Goal: Task Accomplishment & Management: Complete application form

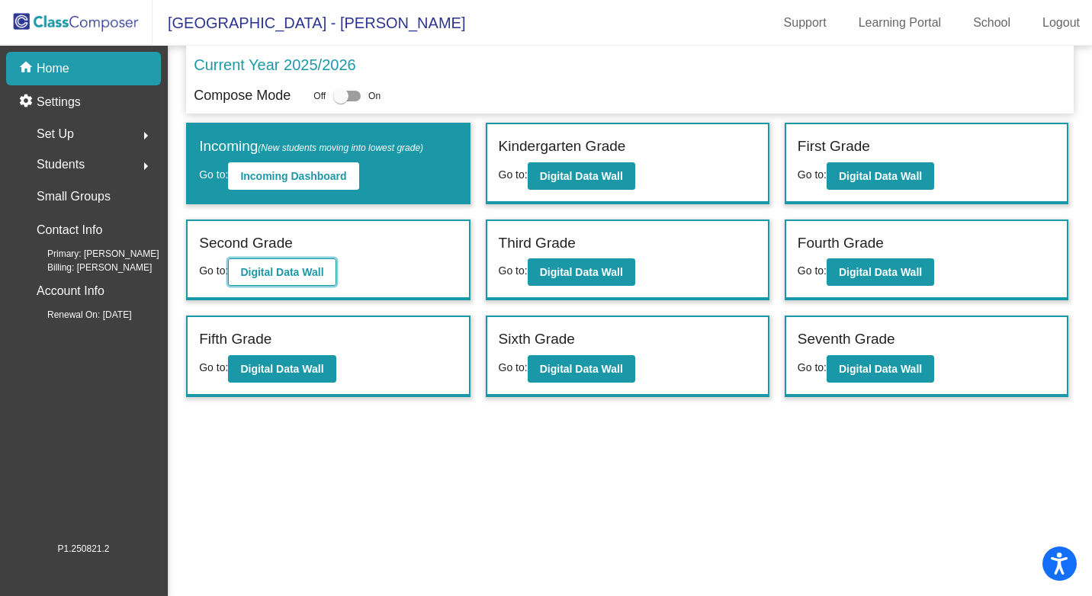
click at [279, 272] on b "Digital Data Wall" at bounding box center [281, 272] width 83 height 12
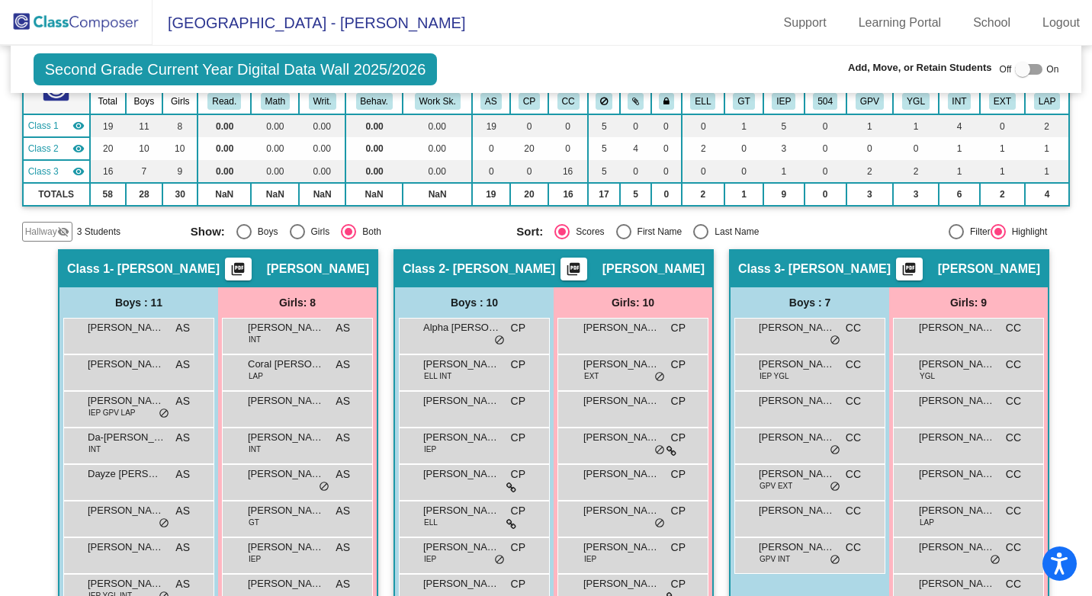
scroll to position [115, 0]
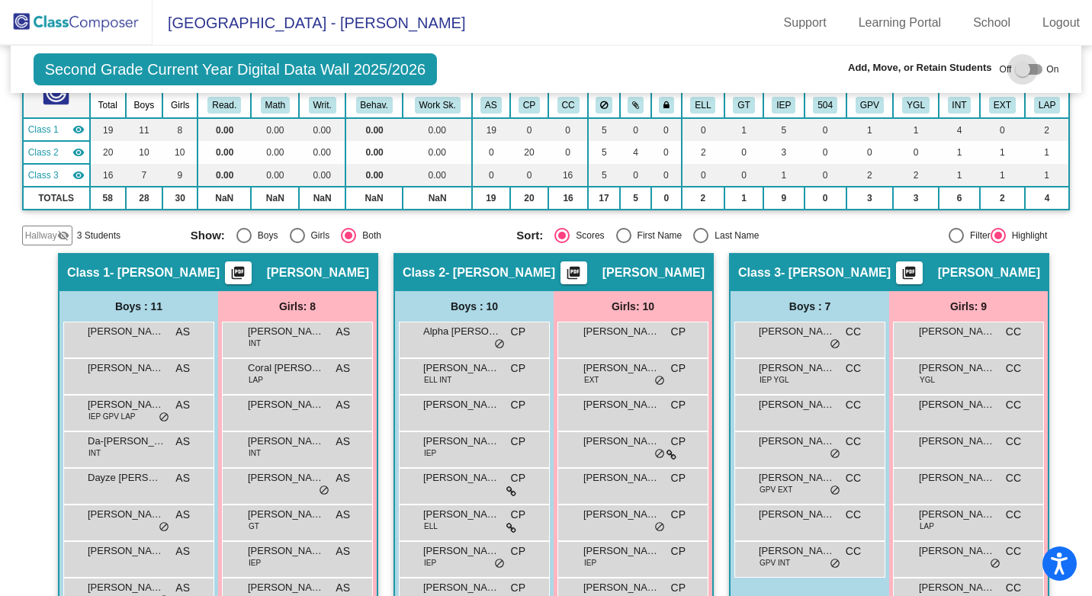
click at [1028, 71] on div at bounding box center [1028, 69] width 27 height 11
checkbox input "true"
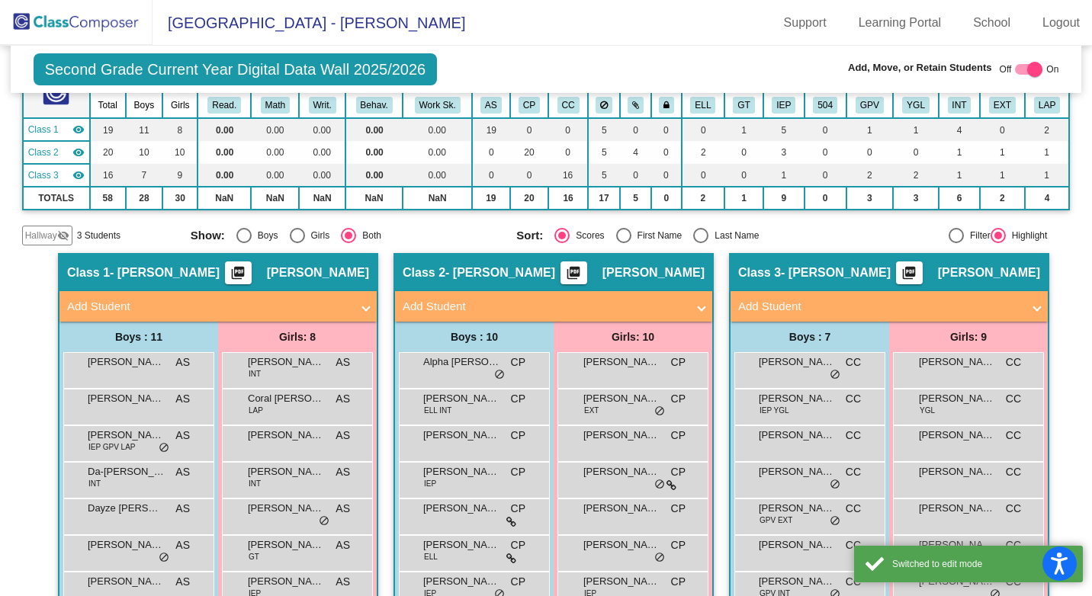
click at [1034, 309] on span at bounding box center [1037, 307] width 6 height 18
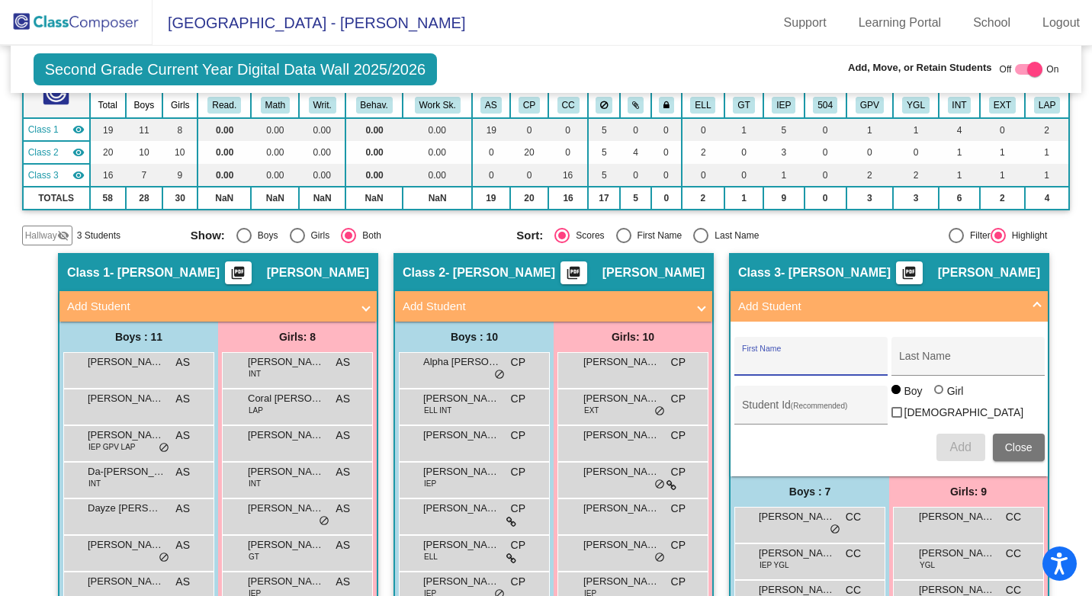
click at [780, 362] on input "First Name" at bounding box center [810, 362] width 137 height 12
type input "[PERSON_NAME]"
click at [914, 358] on input "Last Name" at bounding box center [967, 362] width 137 height 12
type input "[PERSON_NAME]"
click at [960, 445] on span "Add" at bounding box center [960, 447] width 21 height 13
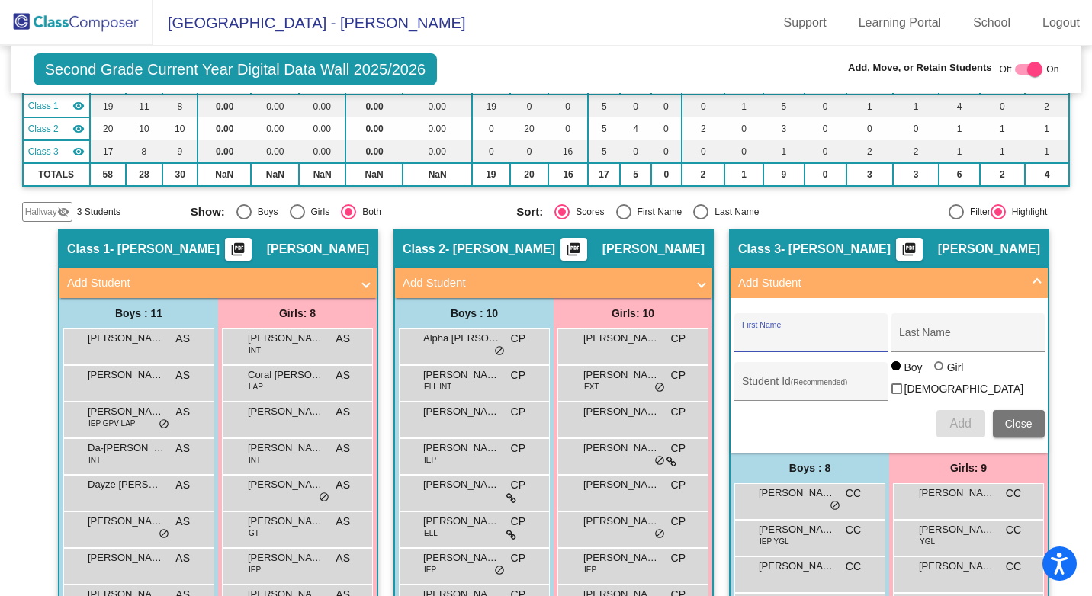
scroll to position [153, 0]
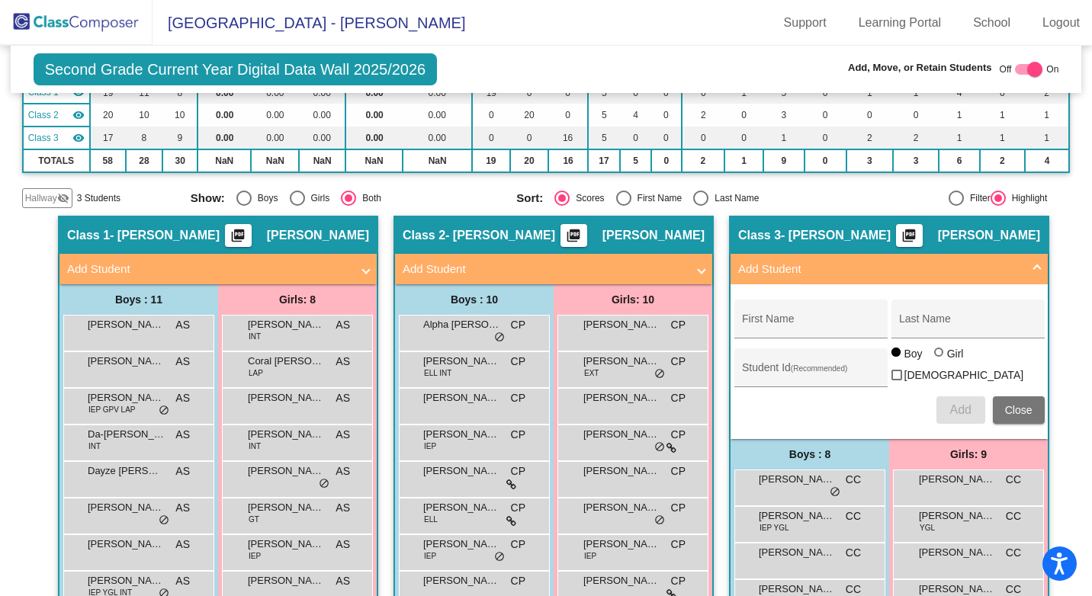
click at [49, 192] on span "Hallway" at bounding box center [41, 198] width 32 height 14
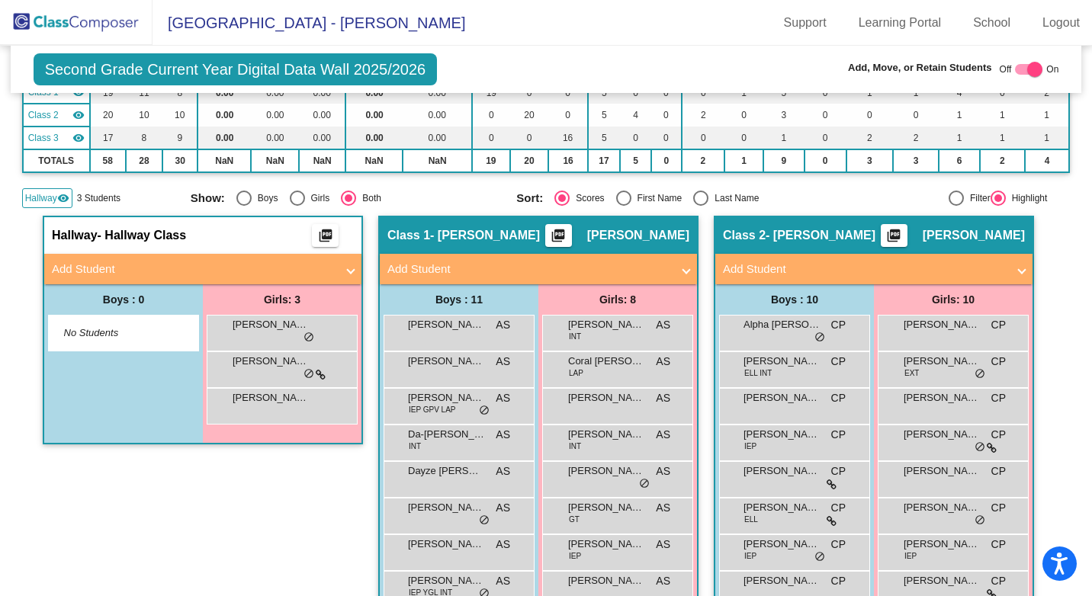
scroll to position [76, 0]
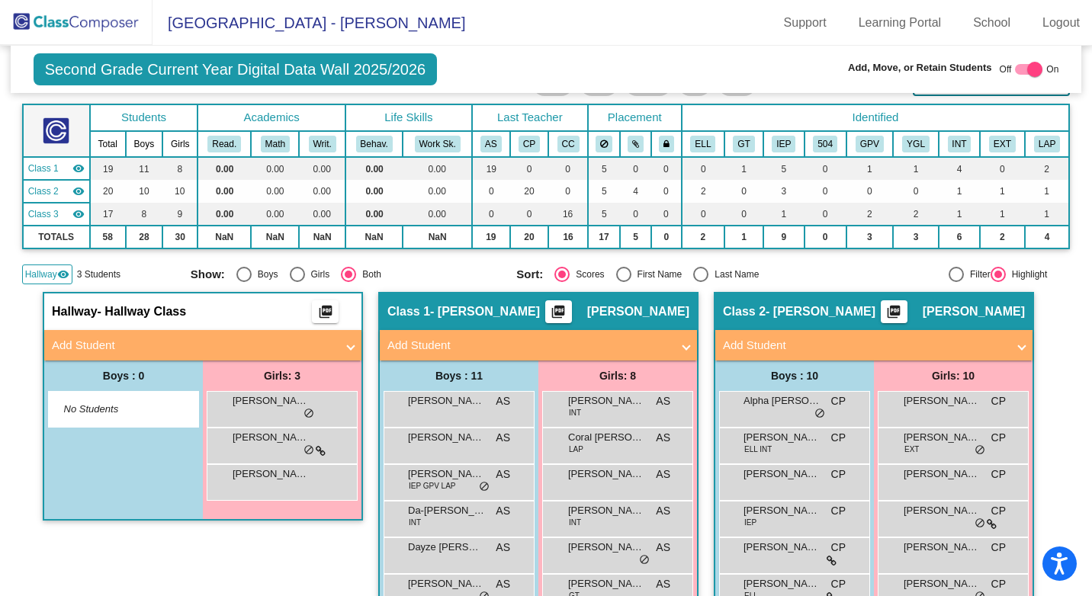
click at [52, 272] on span "Hallway" at bounding box center [41, 275] width 32 height 14
